Goal: Information Seeking & Learning: Learn about a topic

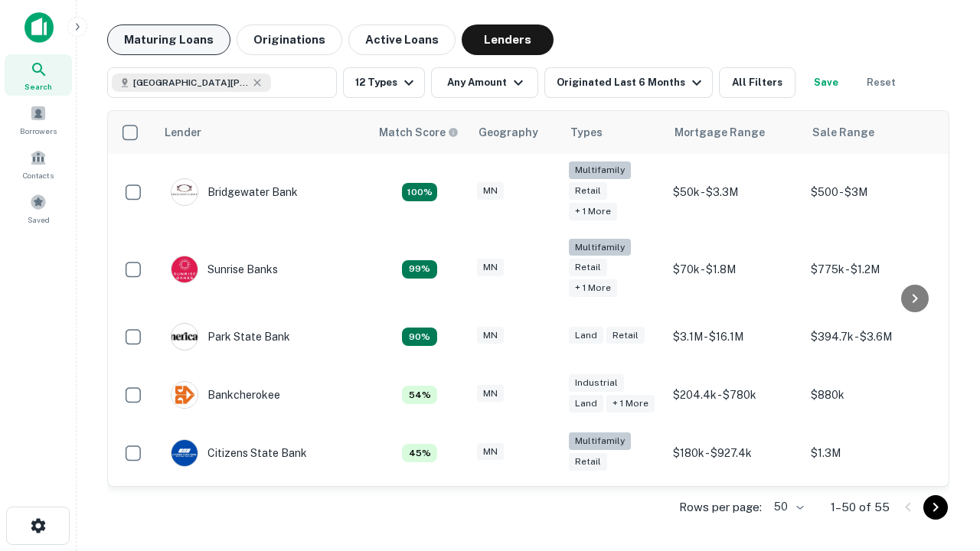
click at [168, 40] on button "Maturing Loans" at bounding box center [168, 39] width 123 height 31
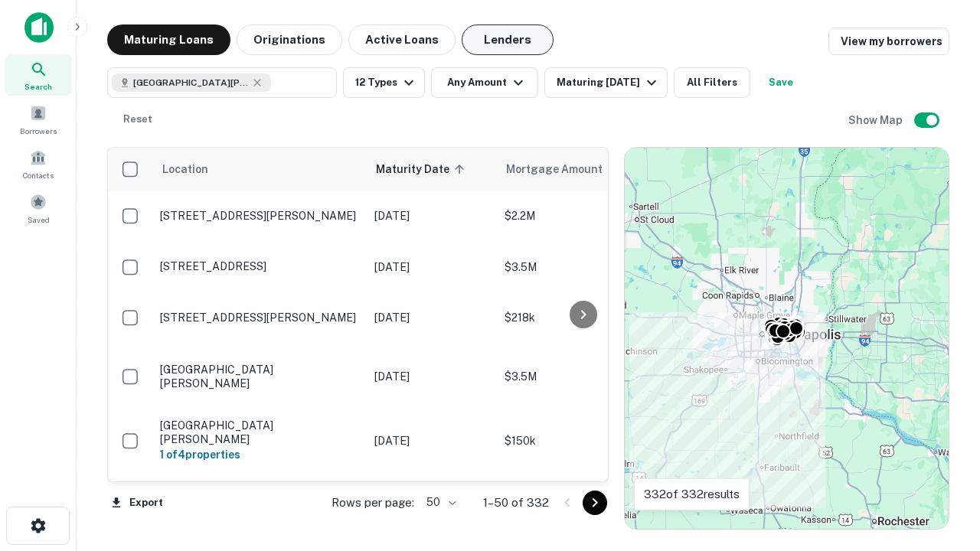
click at [507, 40] on button "Lenders" at bounding box center [507, 39] width 92 height 31
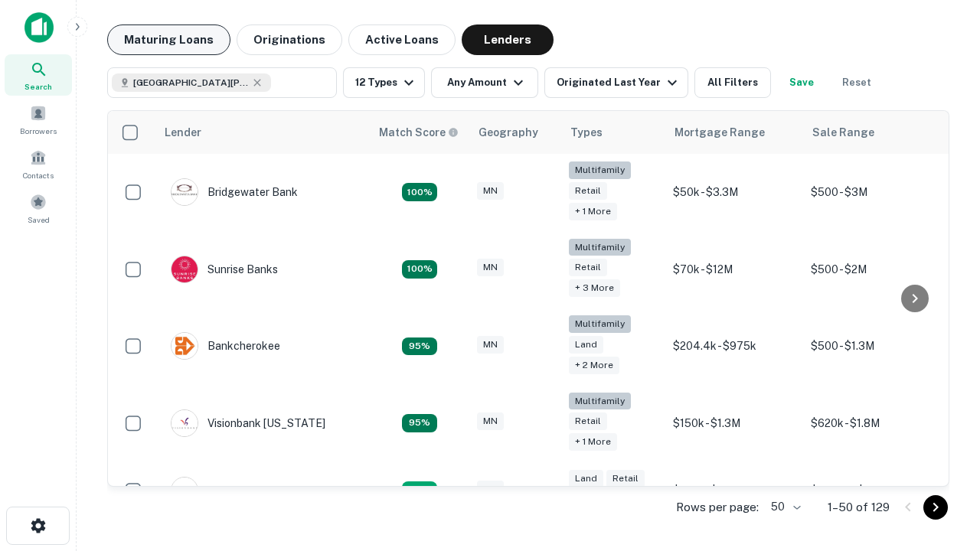
click at [168, 40] on button "Maturing Loans" at bounding box center [168, 39] width 123 height 31
